Goal: Task Accomplishment & Management: Use online tool/utility

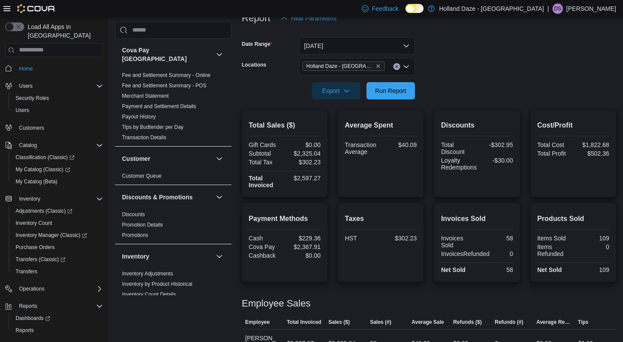
scroll to position [14, 0]
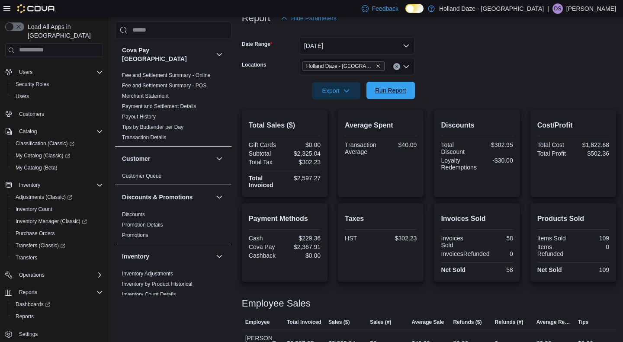
click at [380, 94] on span "Run Report" at bounding box center [390, 90] width 31 height 9
click at [396, 67] on icon "Clear input" at bounding box center [396, 66] width 3 height 3
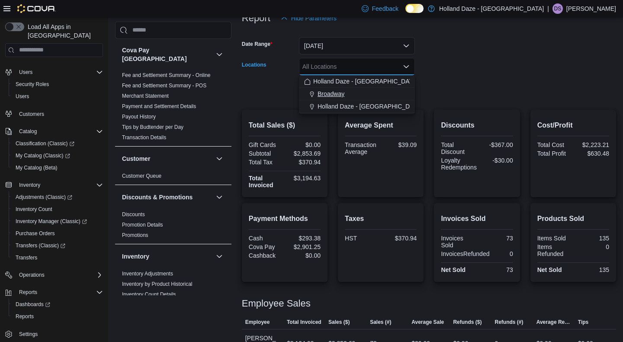
click at [367, 93] on div "Broadway" at bounding box center [356, 93] width 105 height 9
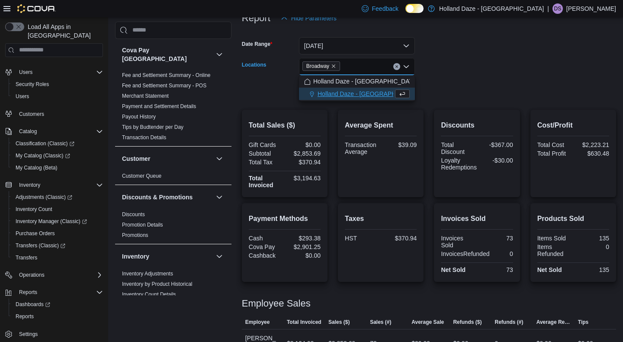
click at [448, 95] on form "Date Range [DATE] Locations [GEOGRAPHIC_DATA] Combo box. Selected. [GEOGRAPHIC_…" at bounding box center [429, 63] width 374 height 73
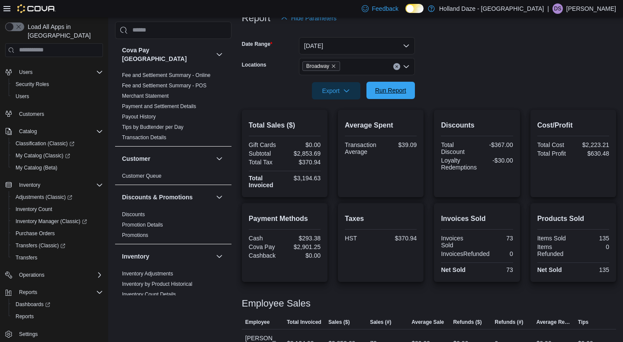
click at [403, 93] on span "Run Report" at bounding box center [390, 90] width 31 height 9
click at [397, 67] on icon "Clear input" at bounding box center [396, 66] width 3 height 3
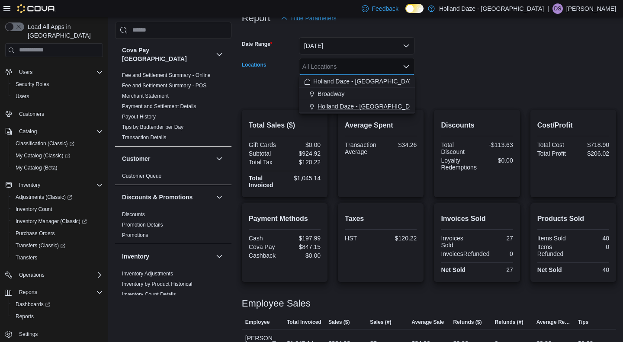
click at [372, 102] on span "Holland Daze - [GEOGRAPHIC_DATA]" at bounding box center [369, 106] width 105 height 9
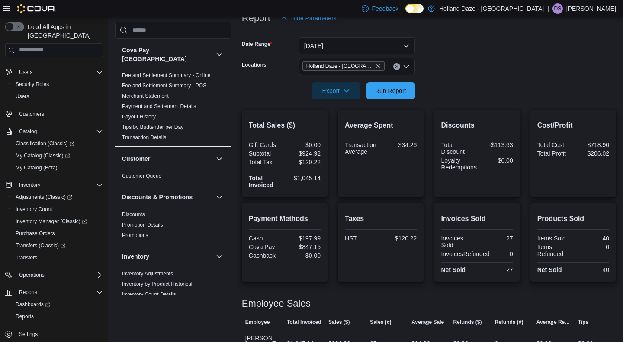
click at [453, 73] on form "Date Range [DATE] Locations [GEOGRAPHIC_DATA] [GEOGRAPHIC_DATA] - [GEOGRAPHIC_D…" at bounding box center [429, 63] width 374 height 73
click at [385, 92] on span "Run Report" at bounding box center [390, 90] width 31 height 9
click at [407, 95] on span "Run Report" at bounding box center [390, 90] width 38 height 17
